Goal: Task Accomplishment & Management: Manage account settings

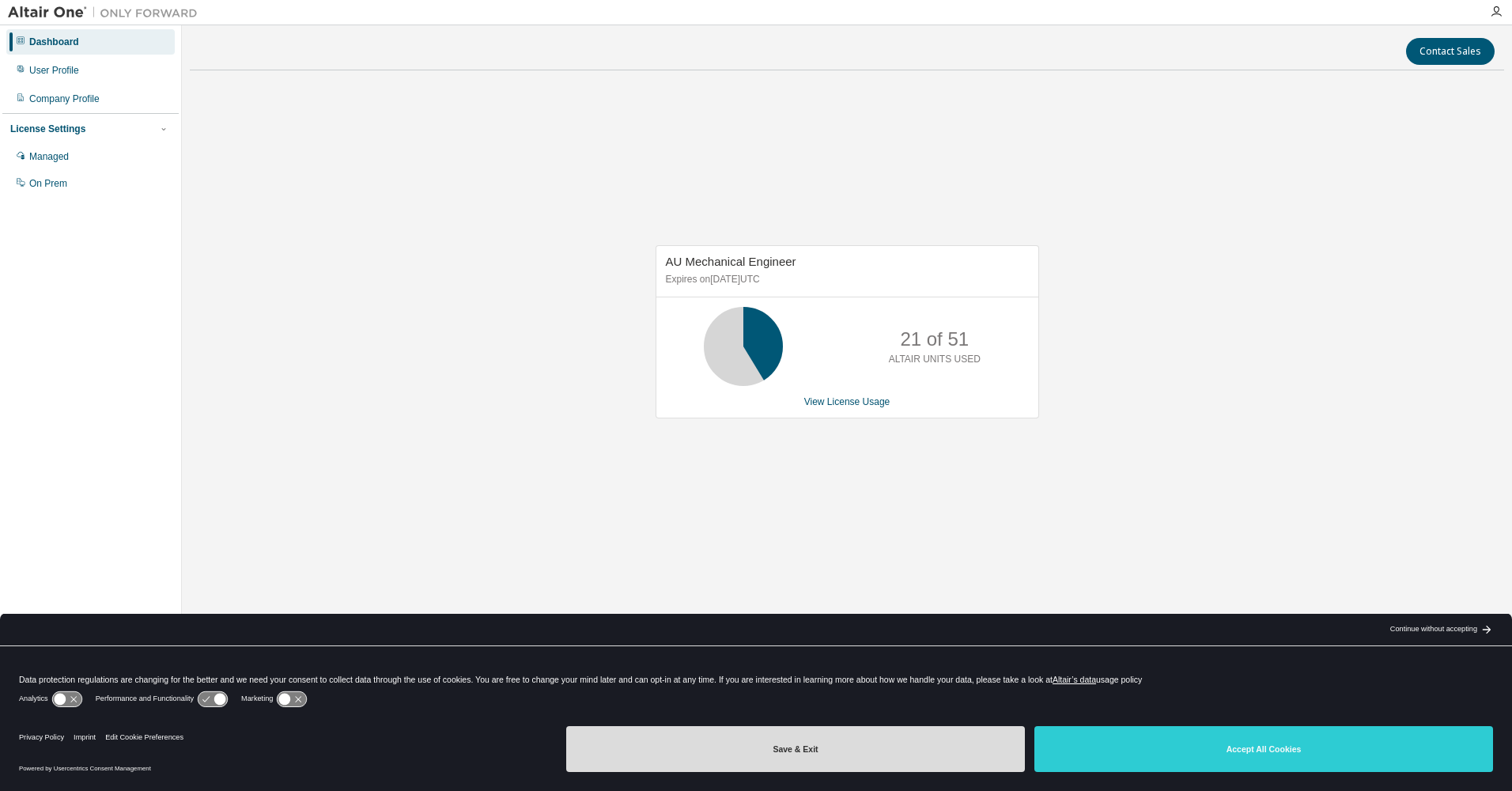
click at [764, 743] on button "Save & Exit" at bounding box center [796, 749] width 459 height 46
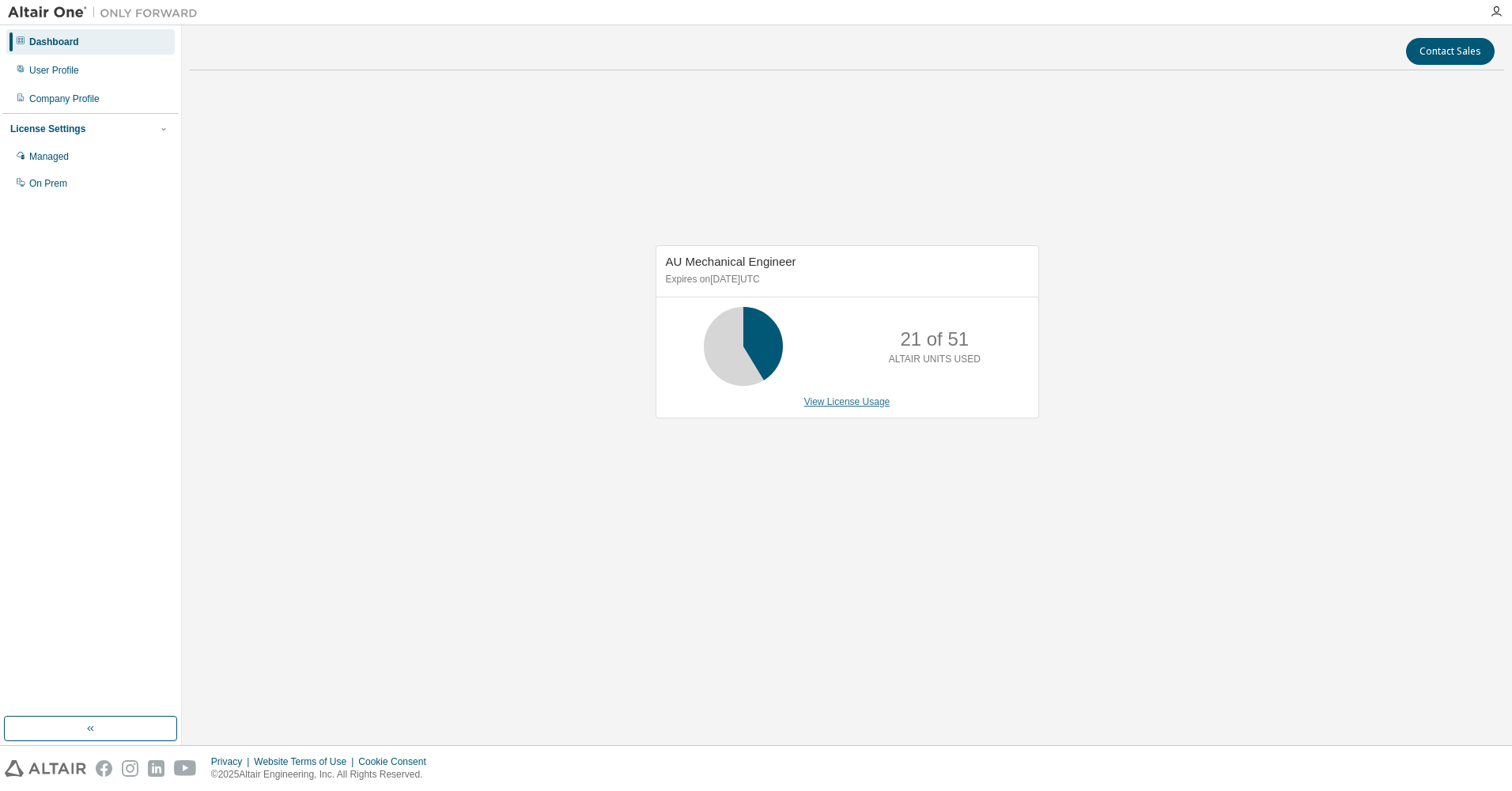
click at [831, 397] on link "View License Usage" at bounding box center [847, 401] width 86 height 11
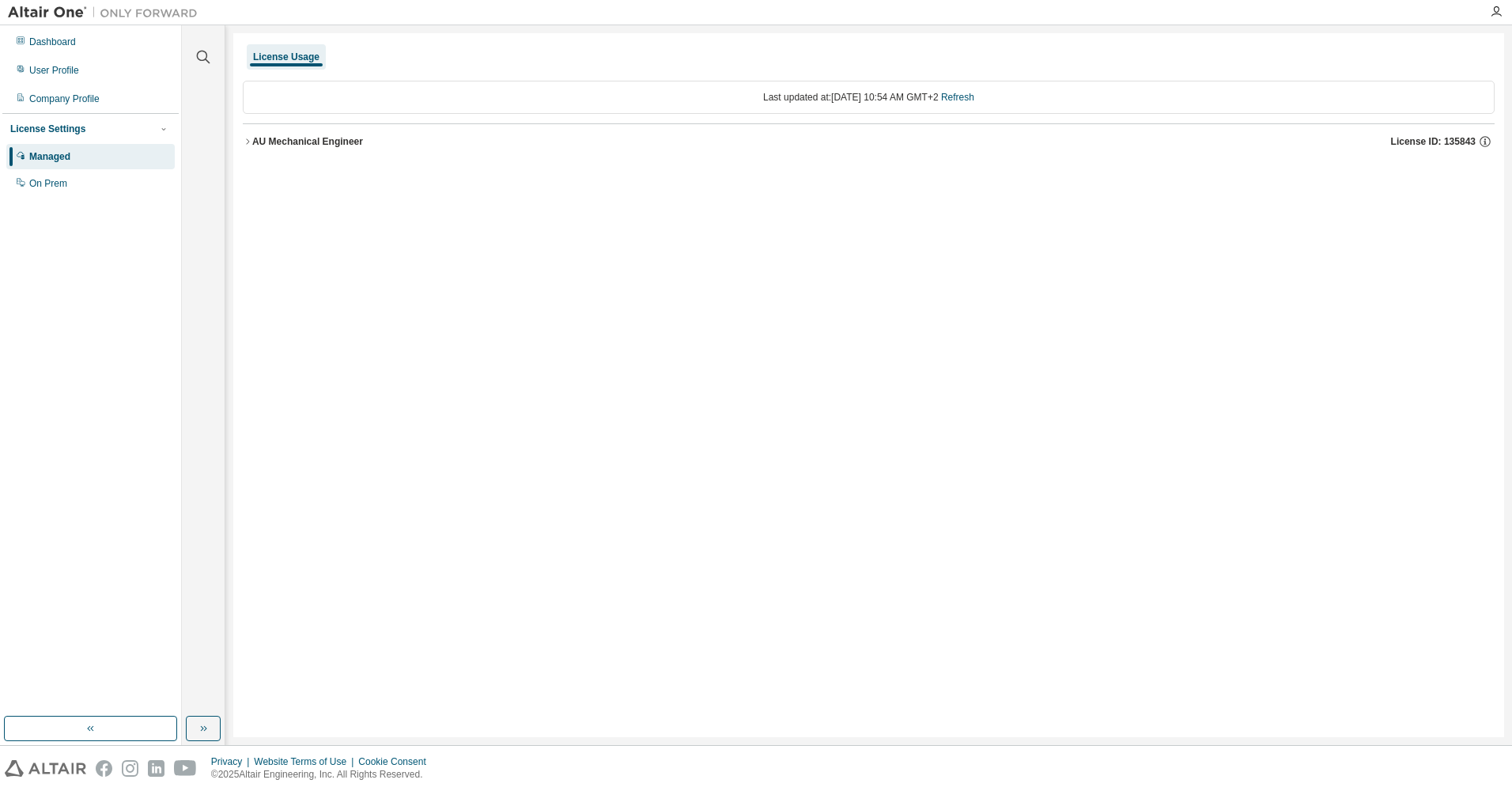
click at [261, 135] on div "AU Mechanical Engineer" at bounding box center [307, 141] width 111 height 12
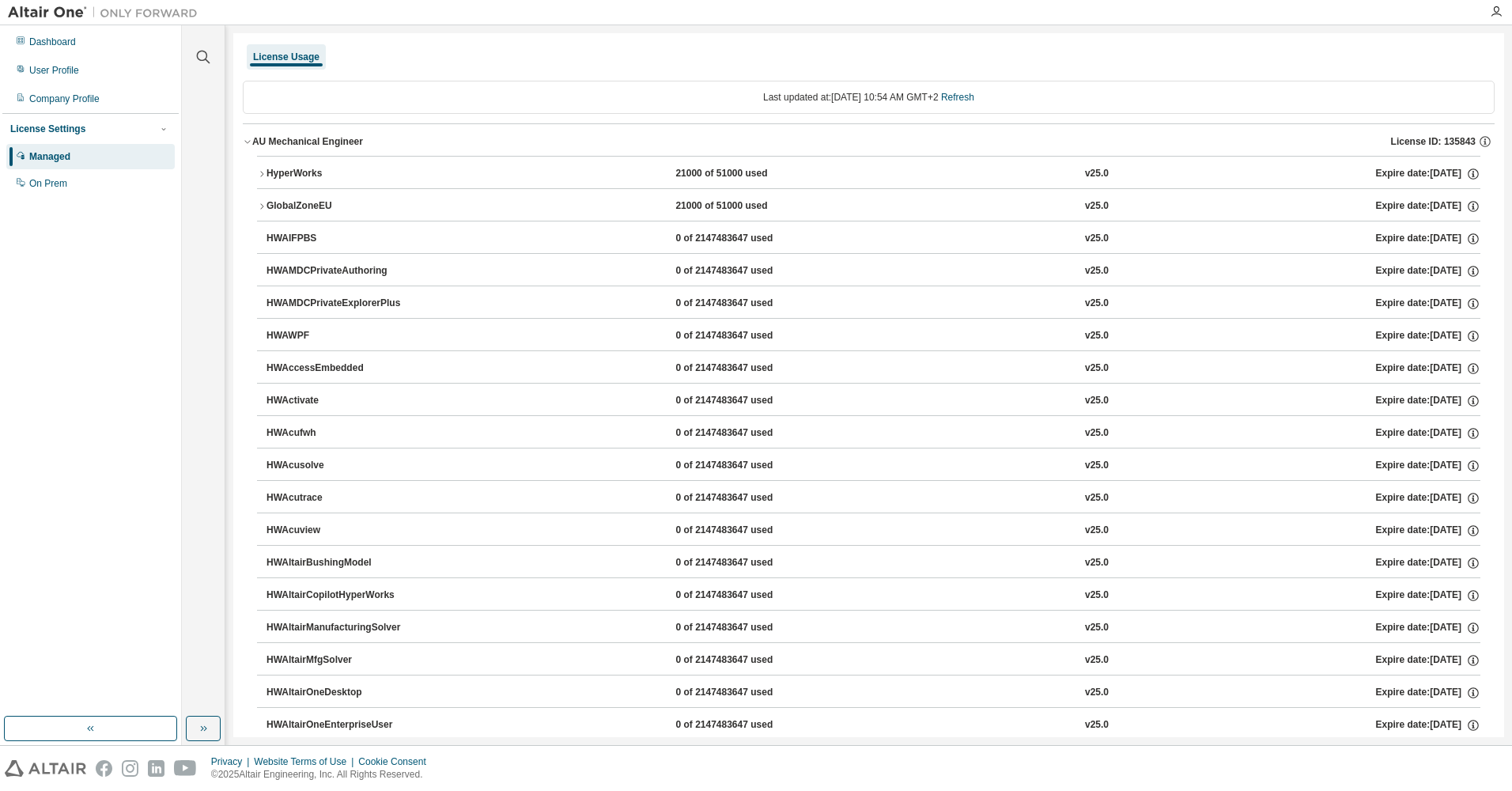
click at [257, 173] on icon "button" at bounding box center [262, 174] width 10 height 10
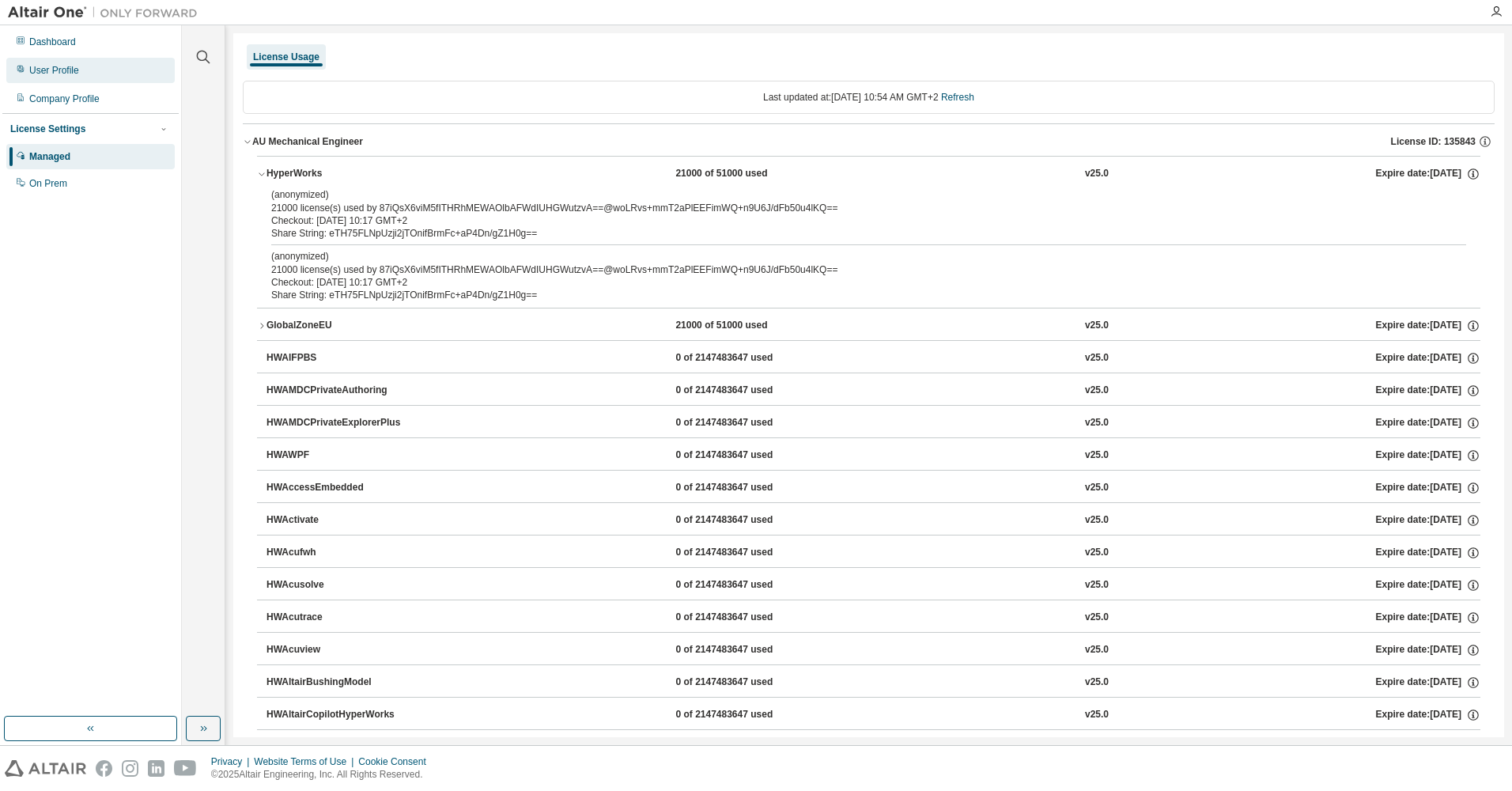
click at [70, 75] on div "User Profile" at bounding box center [54, 70] width 50 height 12
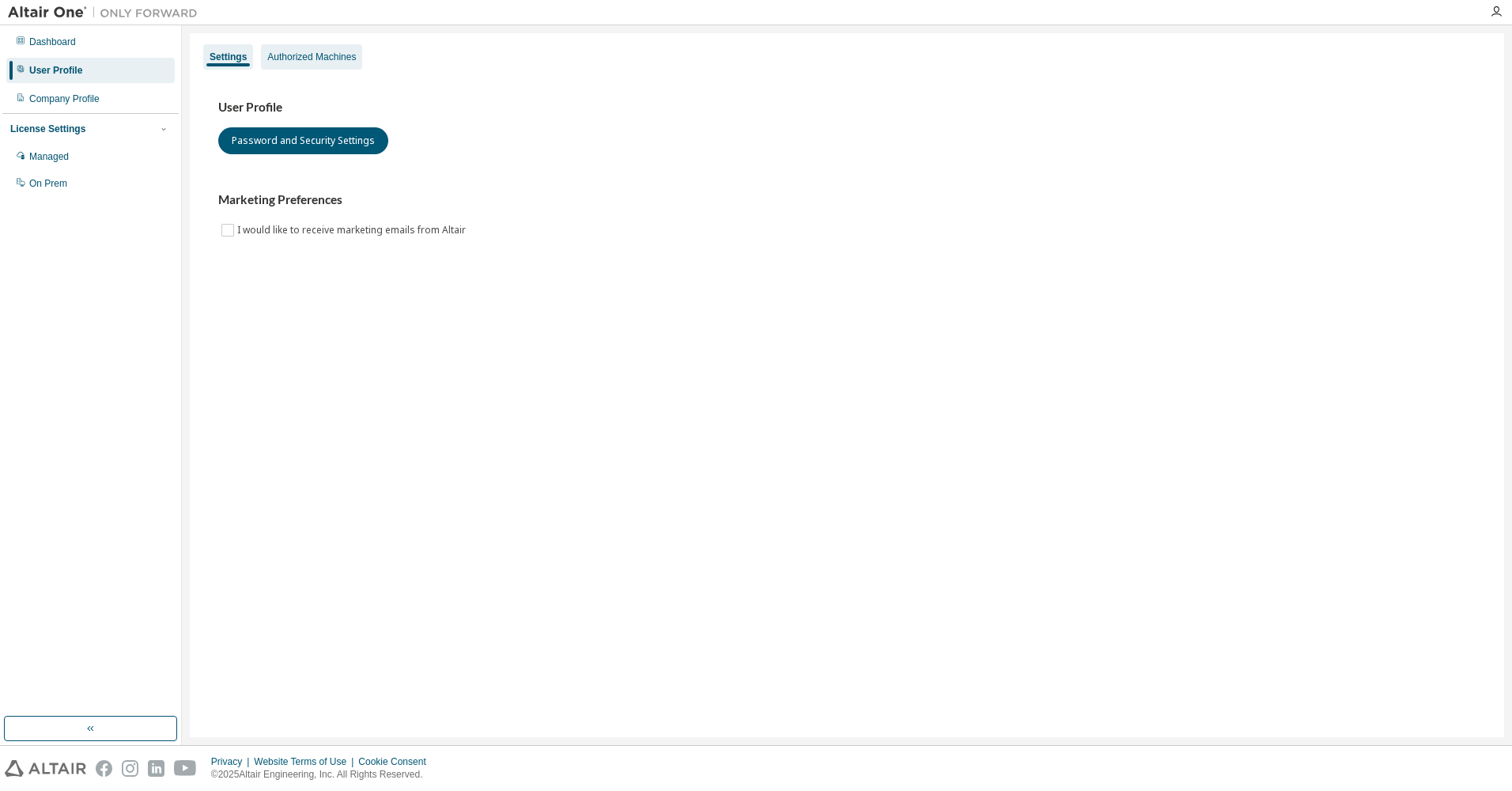
click at [266, 63] on div "Authorized Machines" at bounding box center [311, 57] width 101 height 25
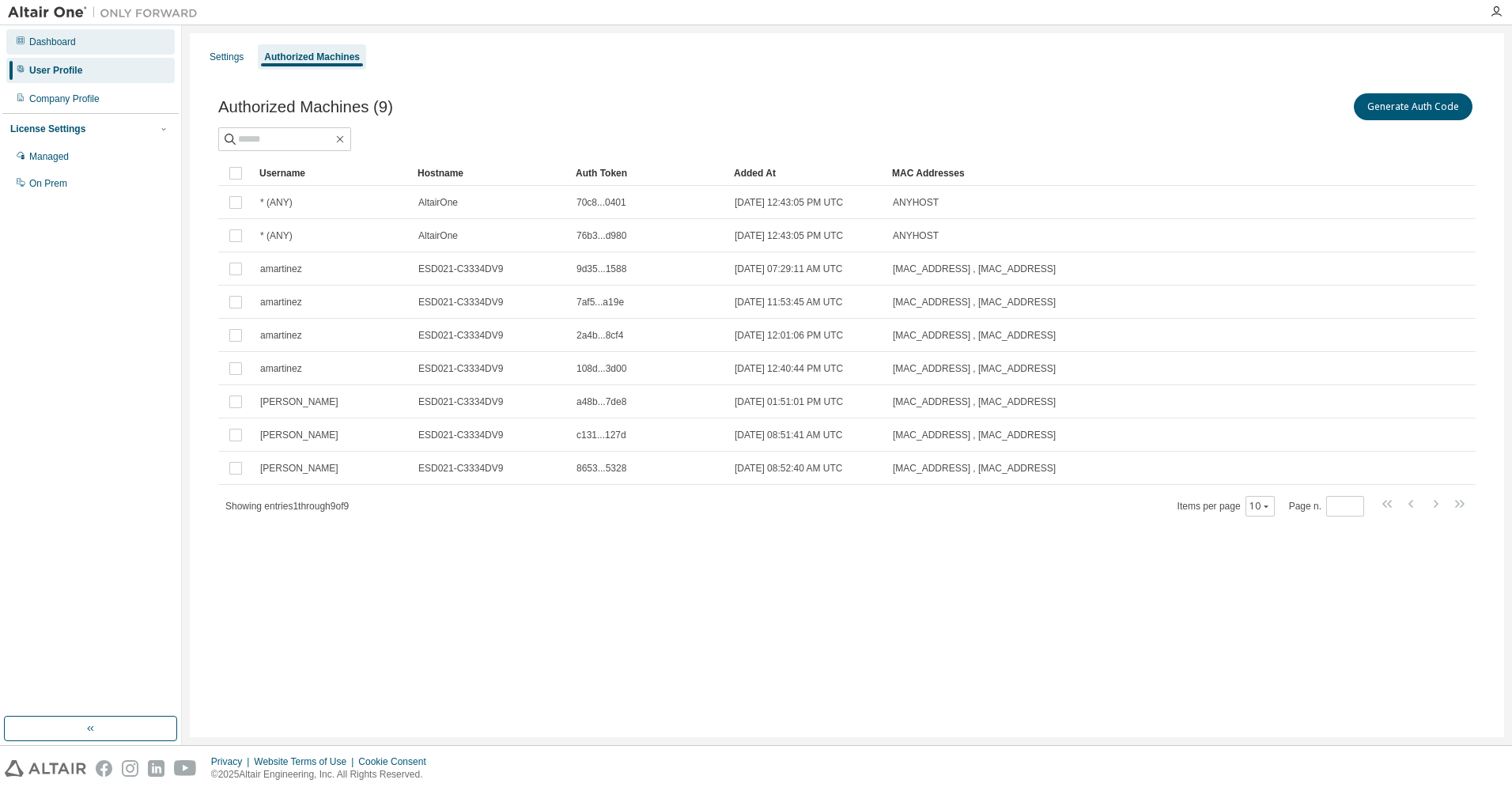
click at [80, 51] on div "Dashboard" at bounding box center [90, 42] width 169 height 25
